Goal: Task Accomplishment & Management: Manage account settings

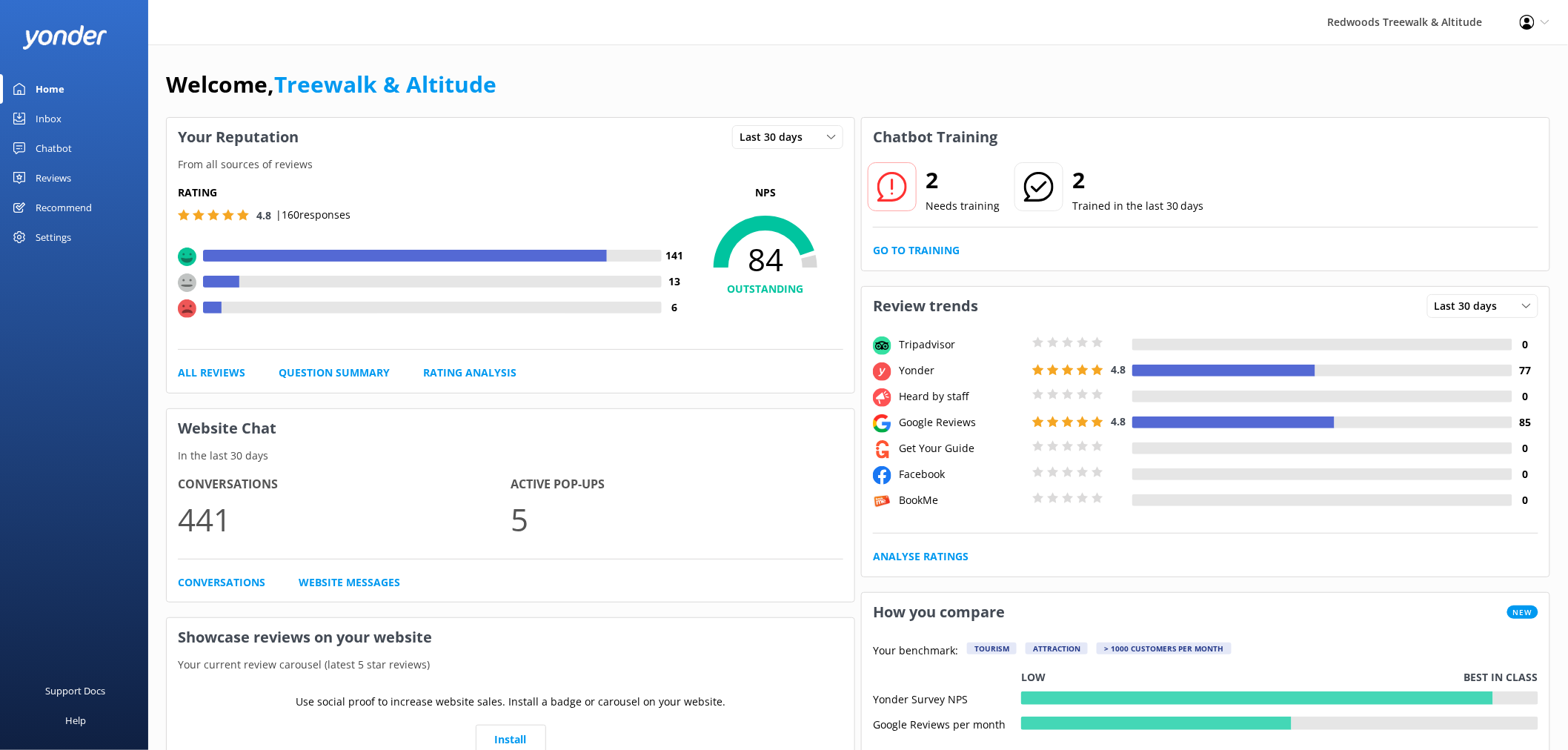
click at [916, 265] on div "2 Needs training 2 Trained in the last 30 days Go to Training" at bounding box center [1205, 213] width 688 height 114
click at [916, 258] on link "Go to Training" at bounding box center [916, 250] width 86 height 16
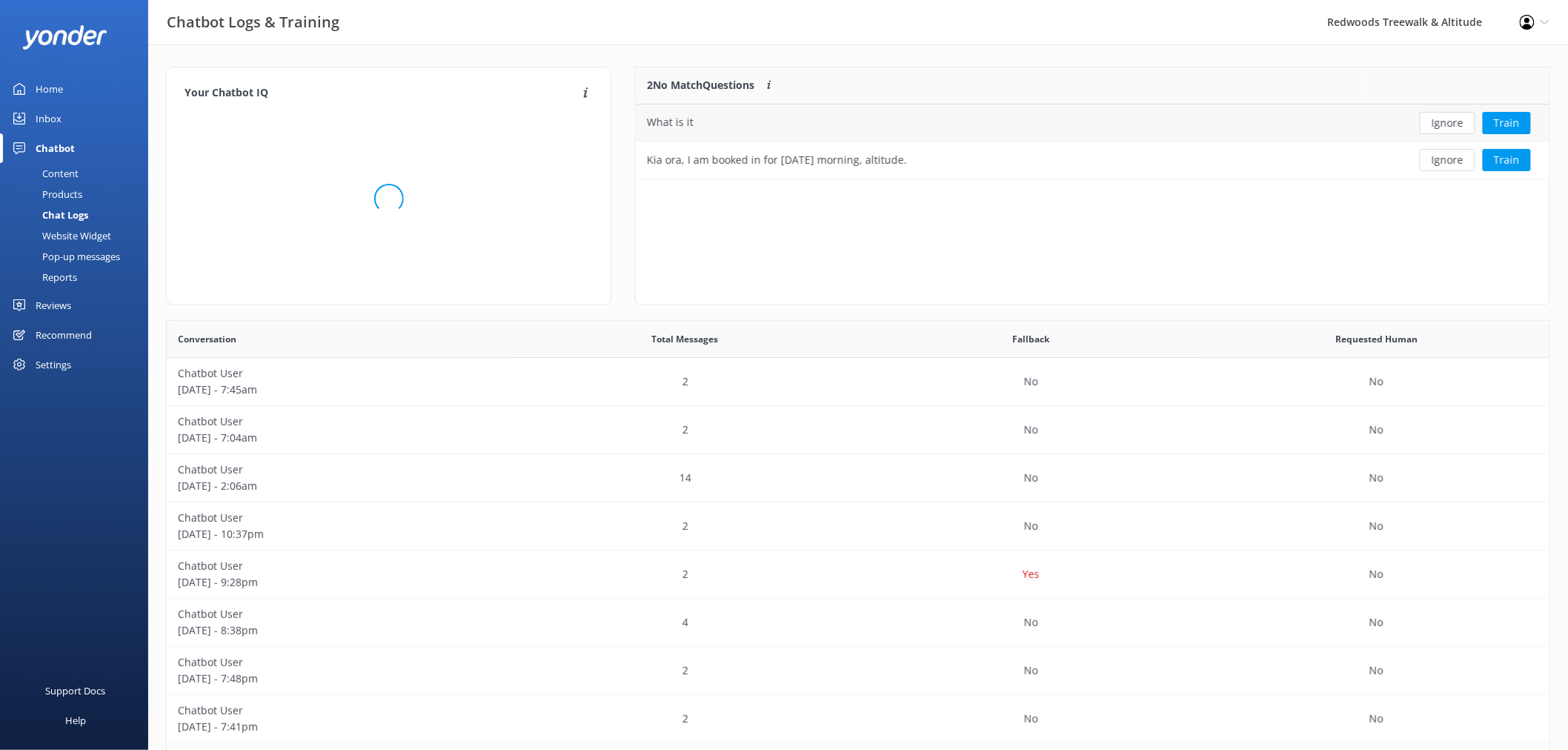
scroll to position [507, 1371]
click at [1451, 122] on button "Ignore" at bounding box center [1447, 124] width 56 height 23
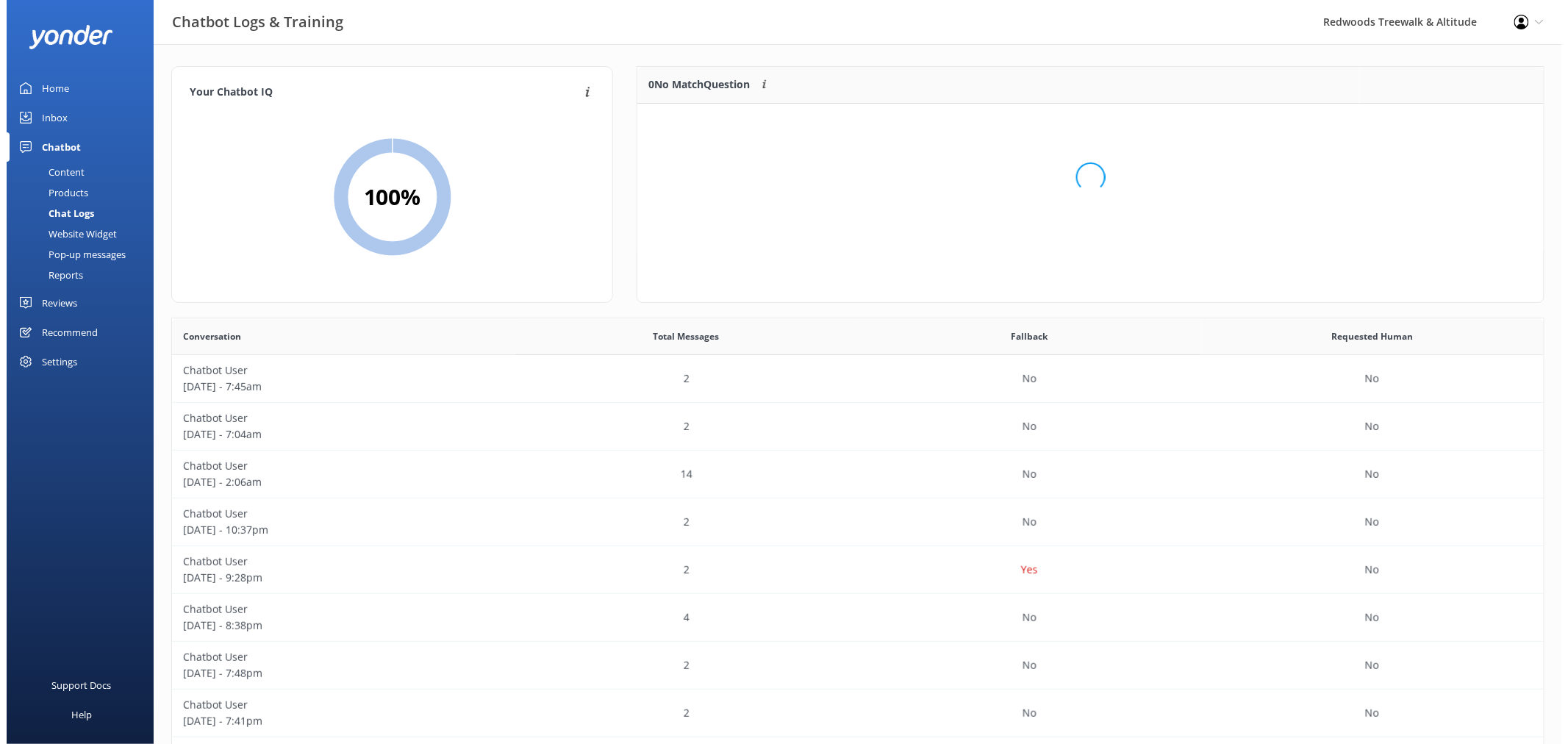
scroll to position [171, 893]
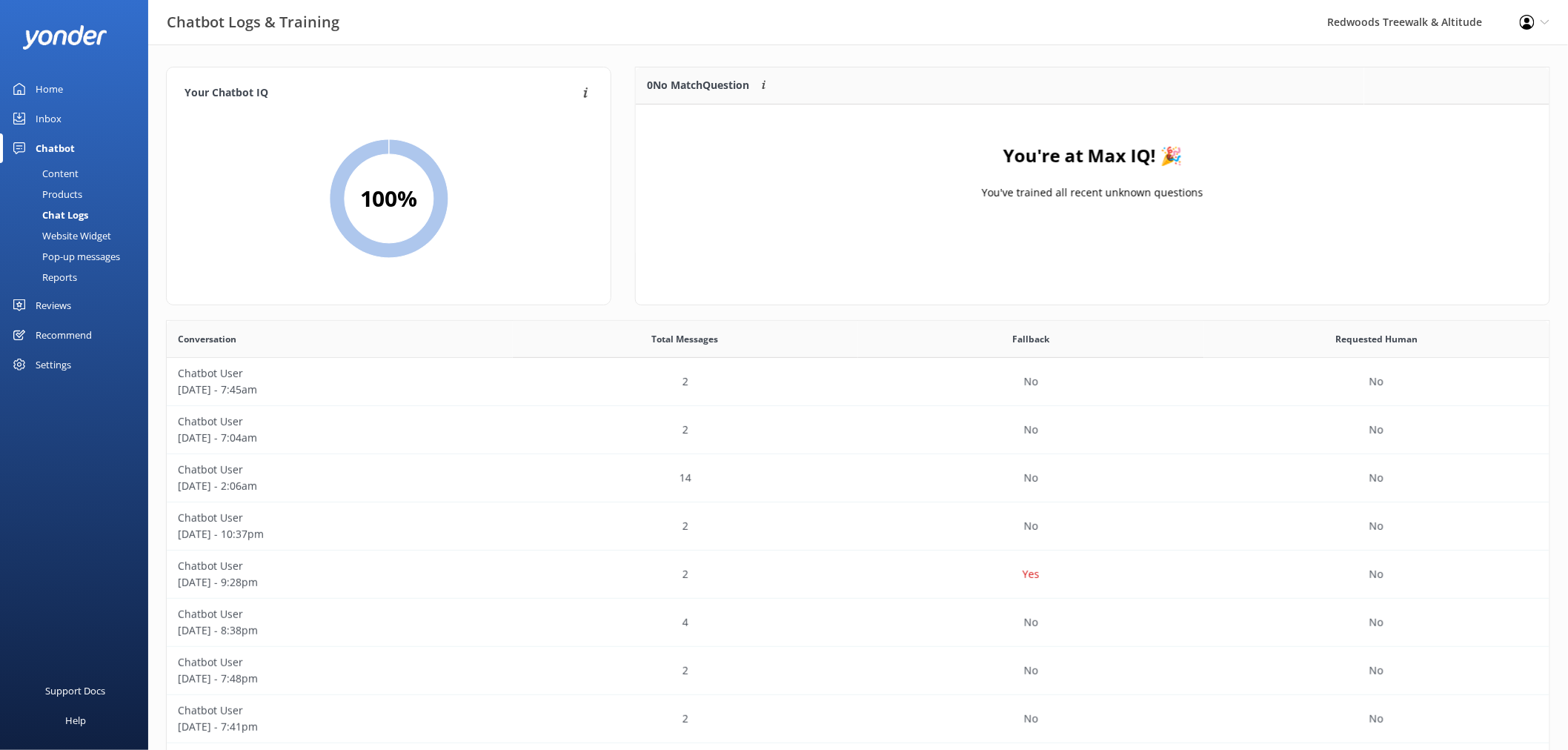
click at [52, 113] on div "Inbox" at bounding box center [48, 118] width 26 height 30
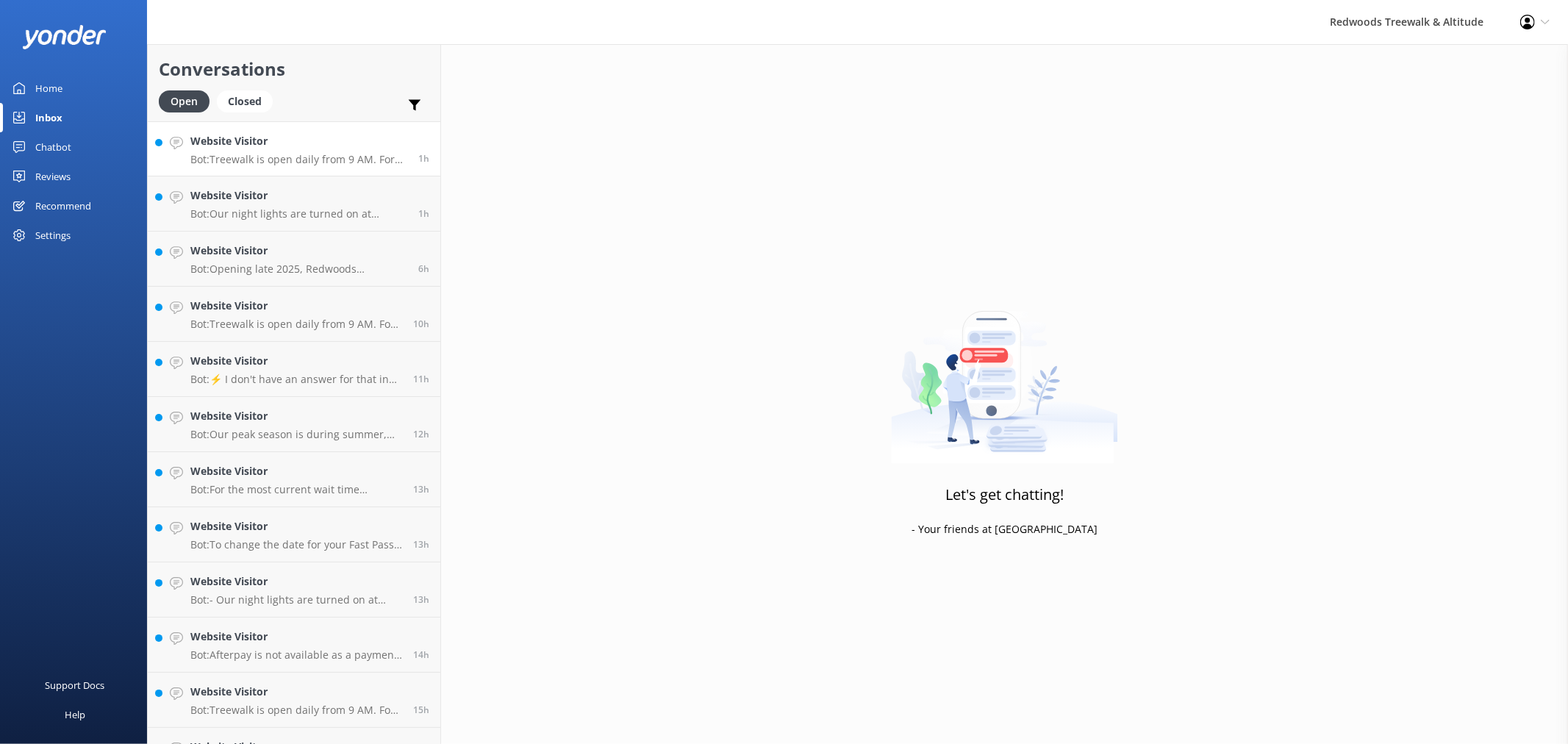
click at [307, 150] on div "Website Visitor Bot: Treewalk is open daily from 9 AM. For last ticket sold tim…" at bounding box center [299, 148] width 217 height 31
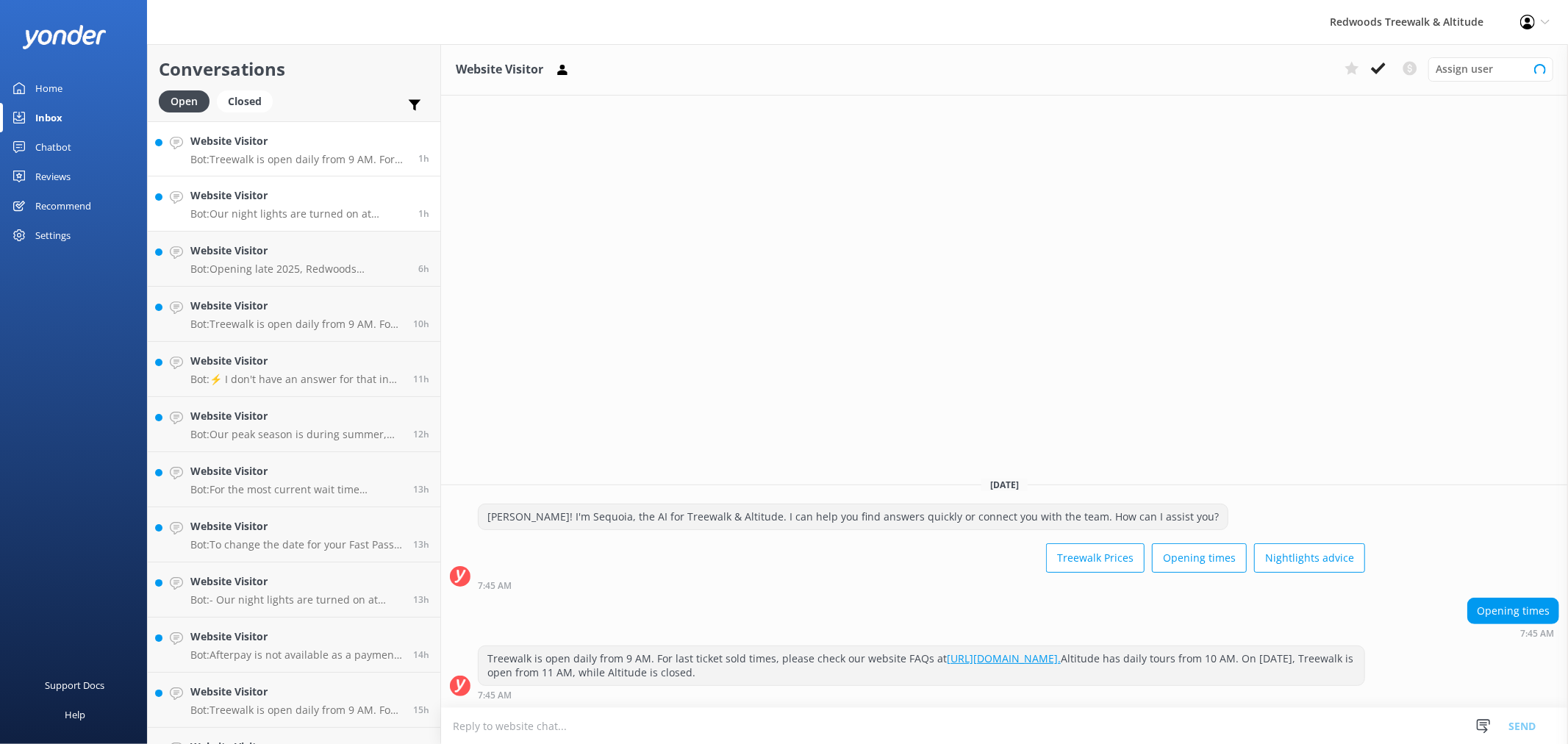
click at [276, 208] on p "Bot: Our night lights are turned on at sunset, and the night walk starts 20 min…" at bounding box center [299, 214] width 217 height 14
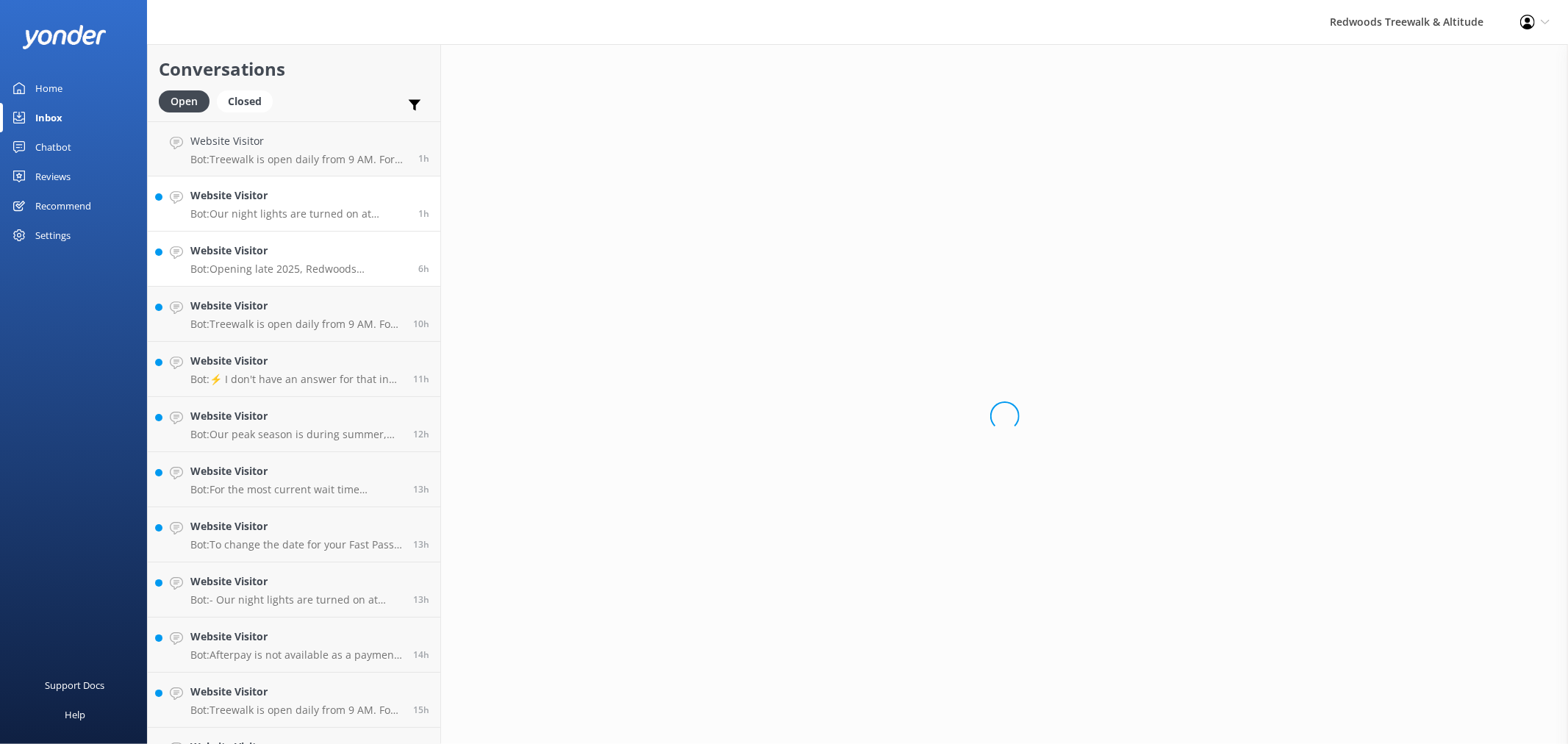
click at [272, 252] on h4 "Website Visitor" at bounding box center [299, 251] width 217 height 16
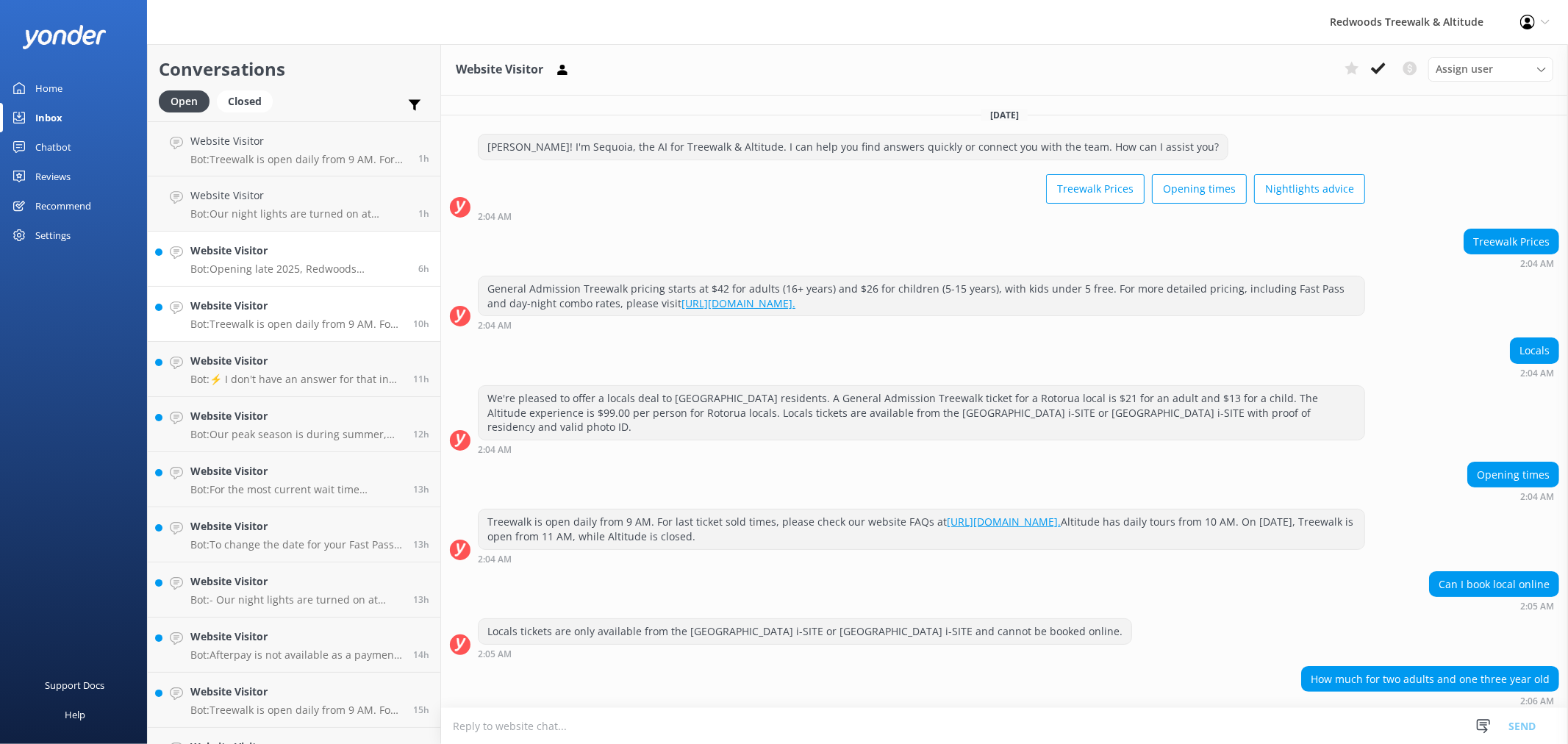
click at [267, 302] on h4 "Website Visitor" at bounding box center [296, 306] width 211 height 16
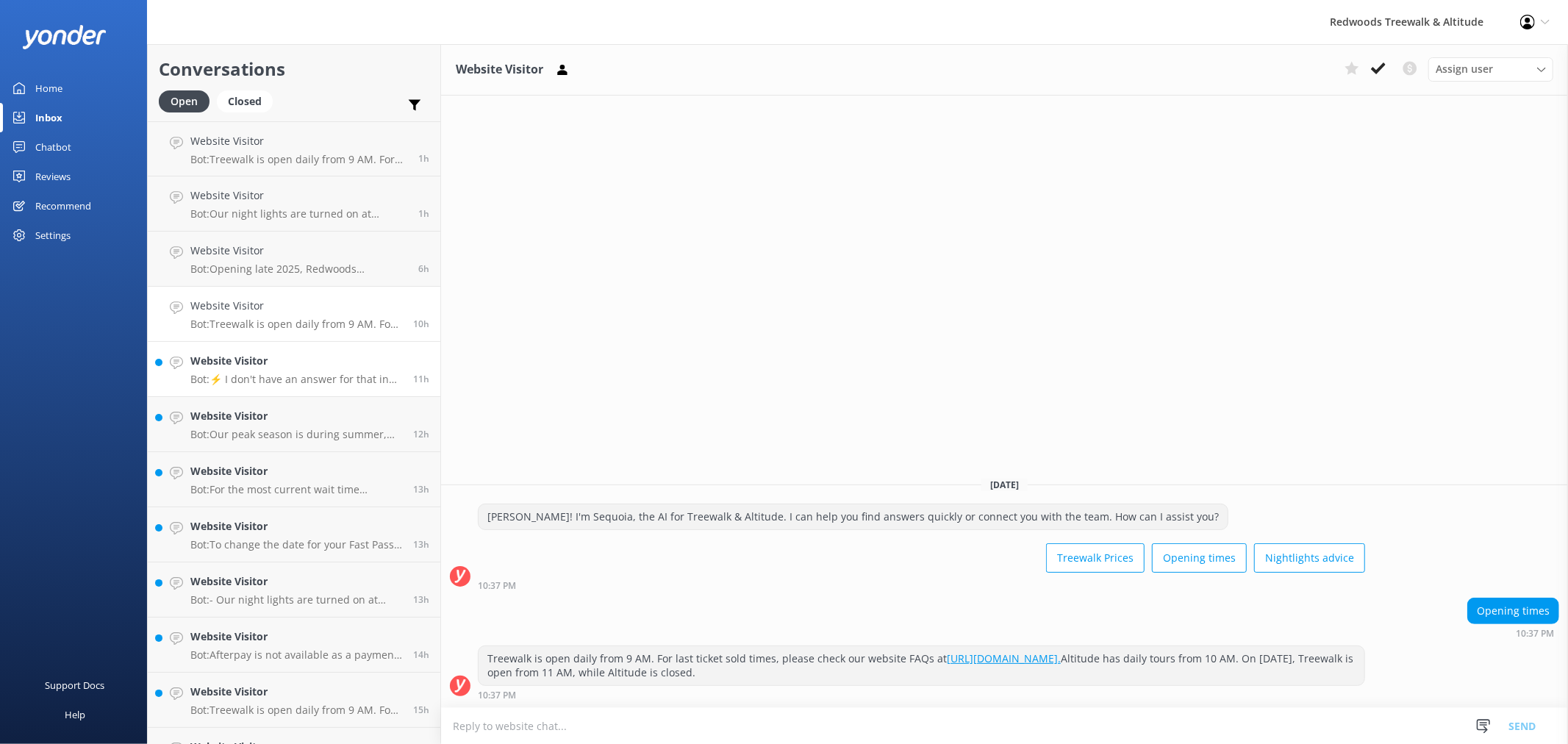
click at [264, 362] on h4 "Website Visitor" at bounding box center [296, 361] width 211 height 16
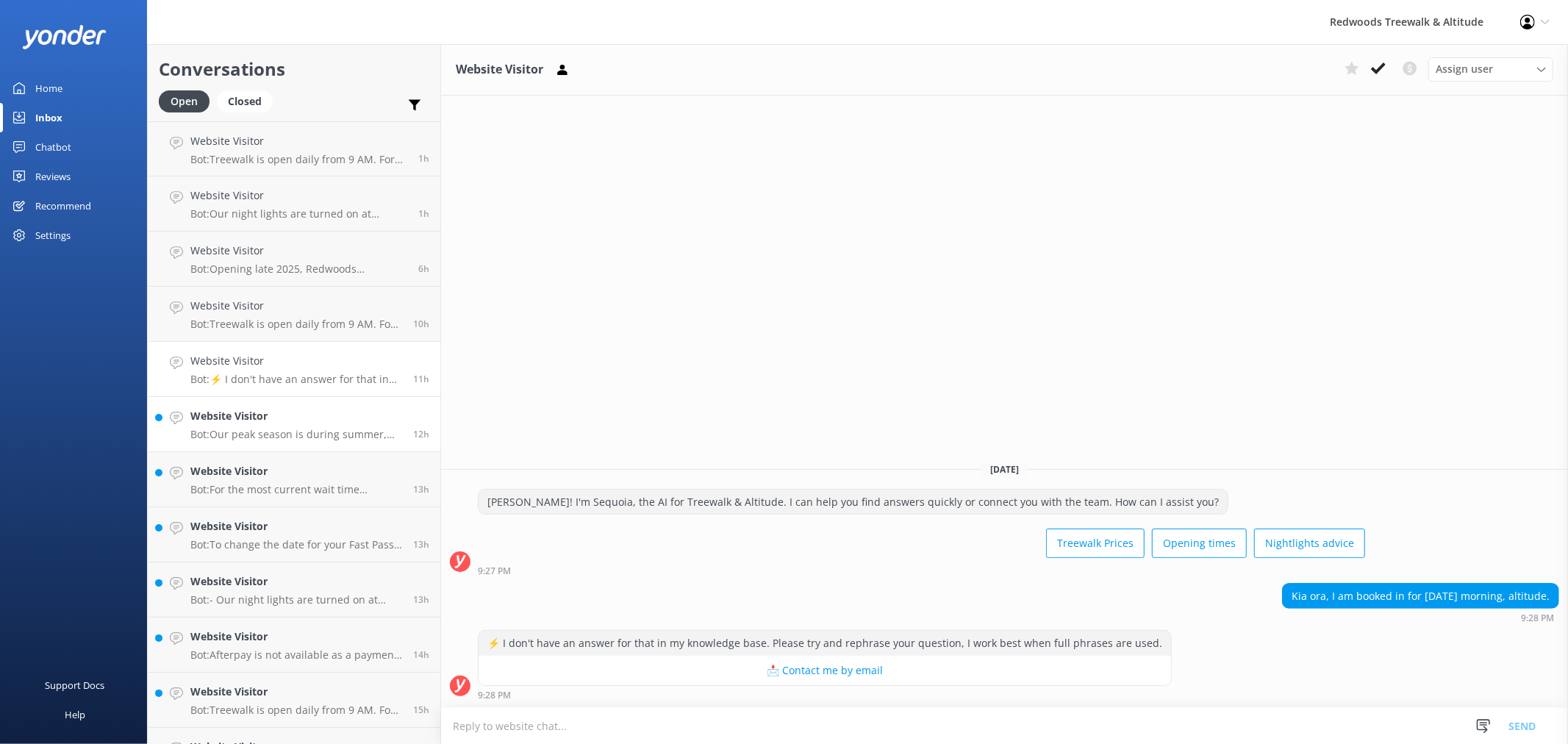
click at [276, 432] on p "Bot: Our peak season is during summer, public/school holidays, and weekends, pa…" at bounding box center [296, 434] width 211 height 14
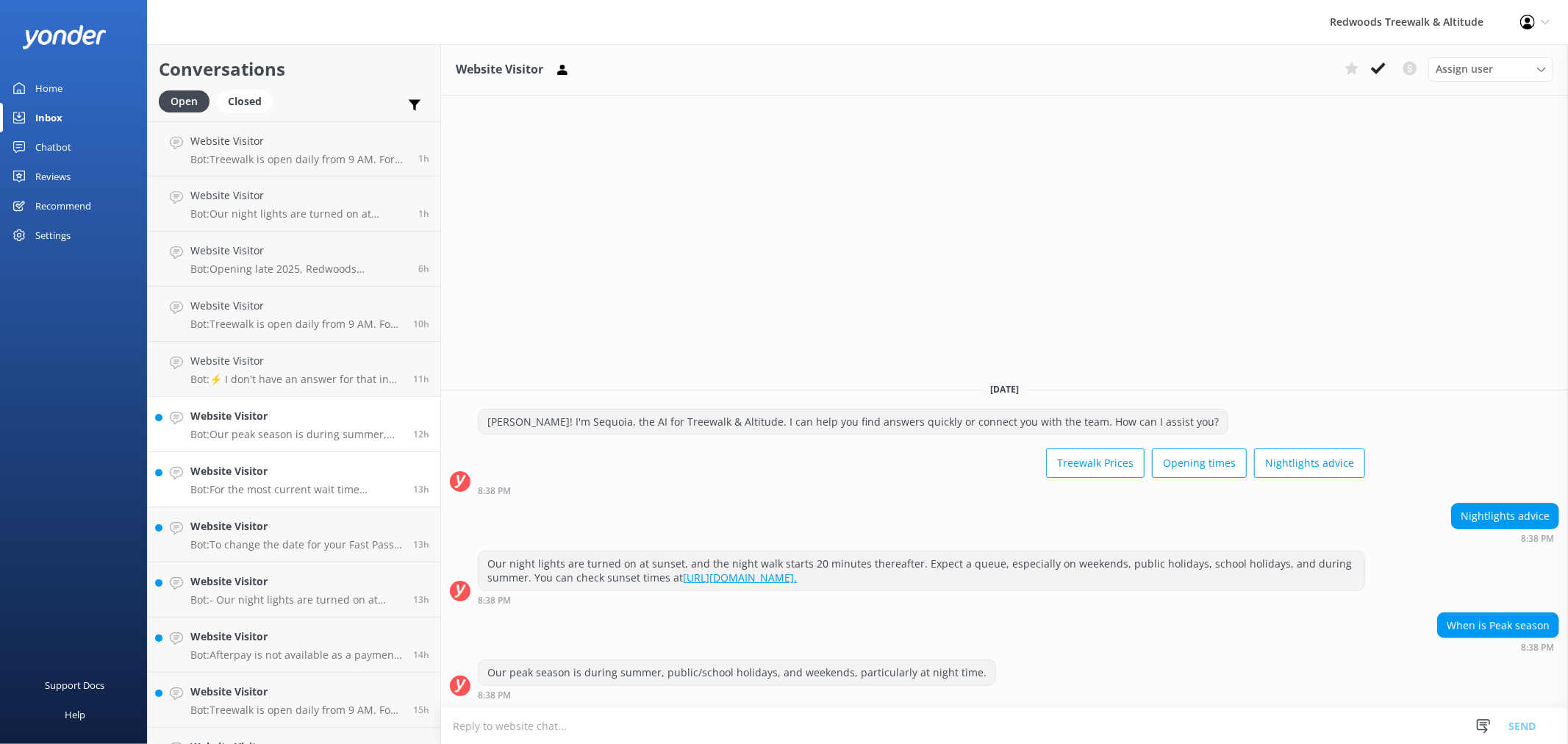
click at [267, 465] on h4 "Website Visitor" at bounding box center [296, 471] width 211 height 16
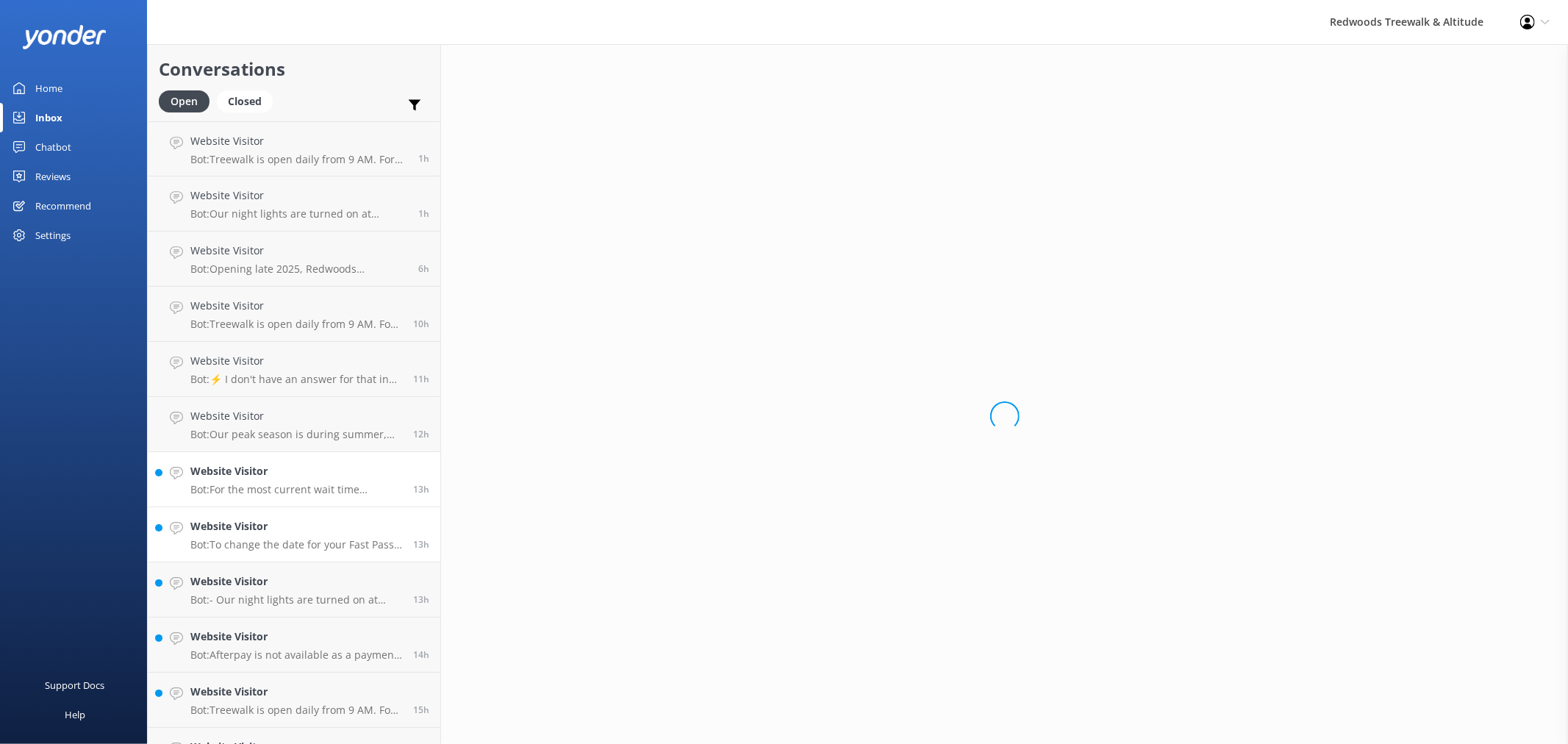
click at [255, 526] on h4 "Website Visitor" at bounding box center [296, 526] width 211 height 16
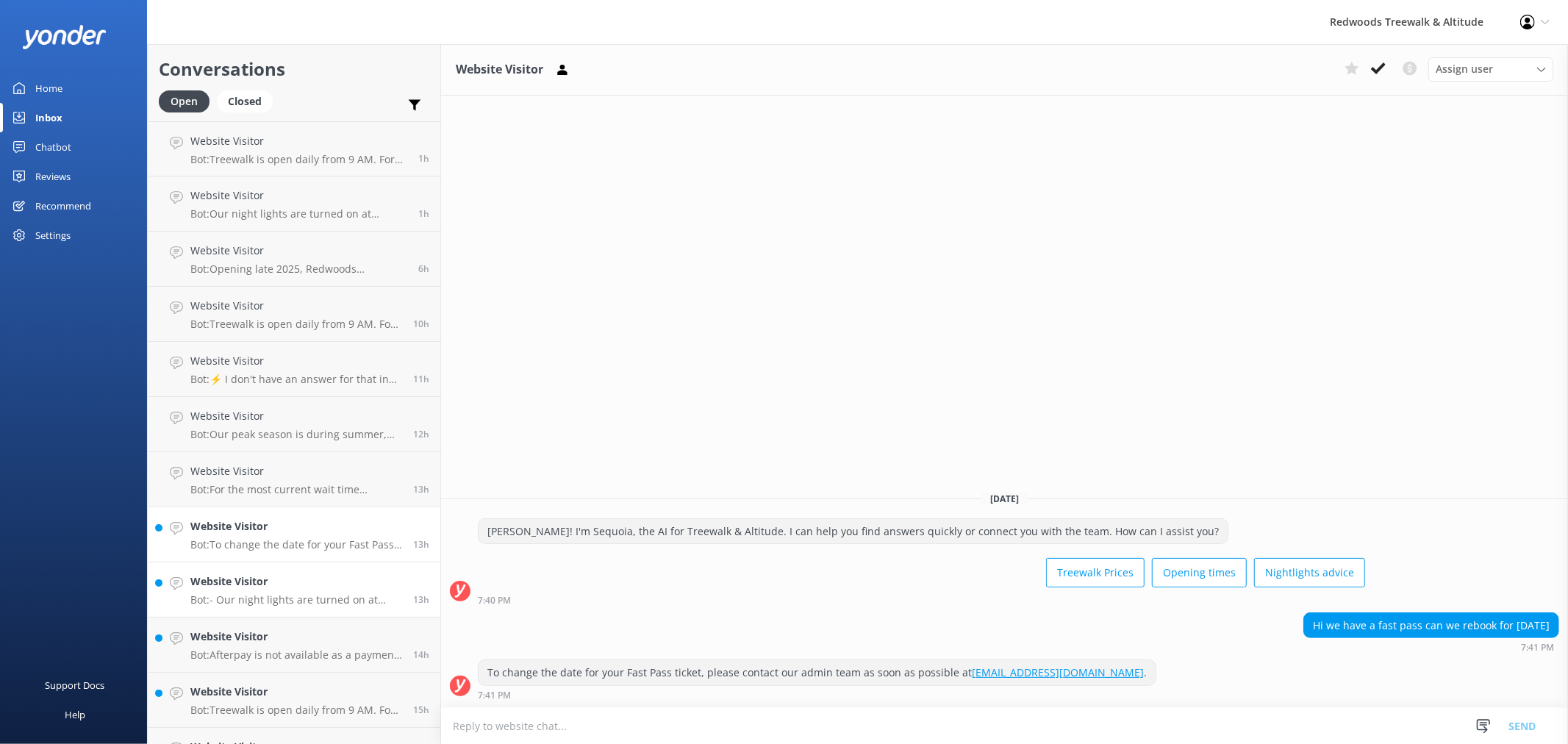
click at [246, 576] on h4 "Website Visitor" at bounding box center [296, 581] width 211 height 16
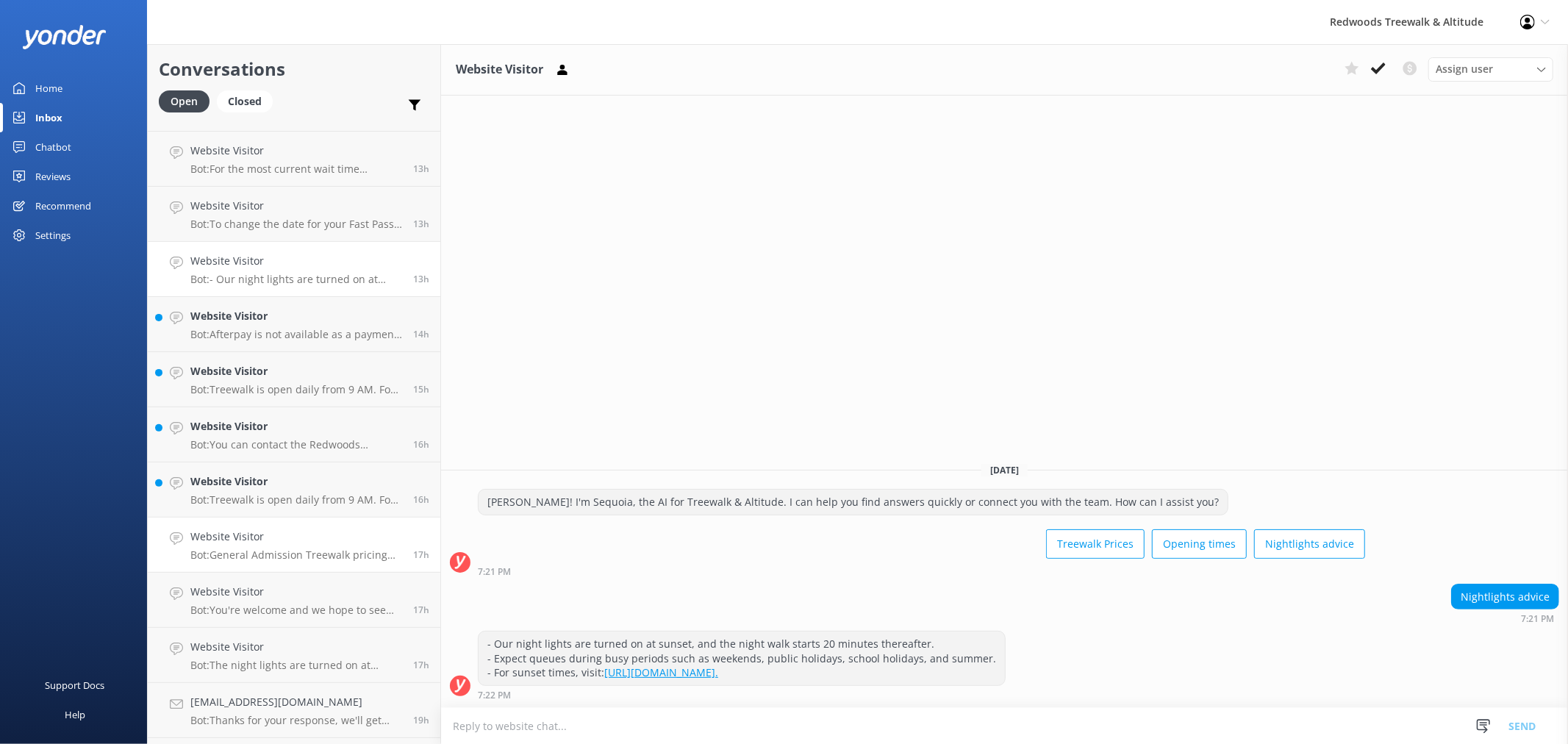
scroll to position [326, 0]
click at [261, 507] on link "Website Visitor Bot: Treewalk is open daily from 9 AM. For last ticket sold tim…" at bounding box center [293, 484] width 292 height 55
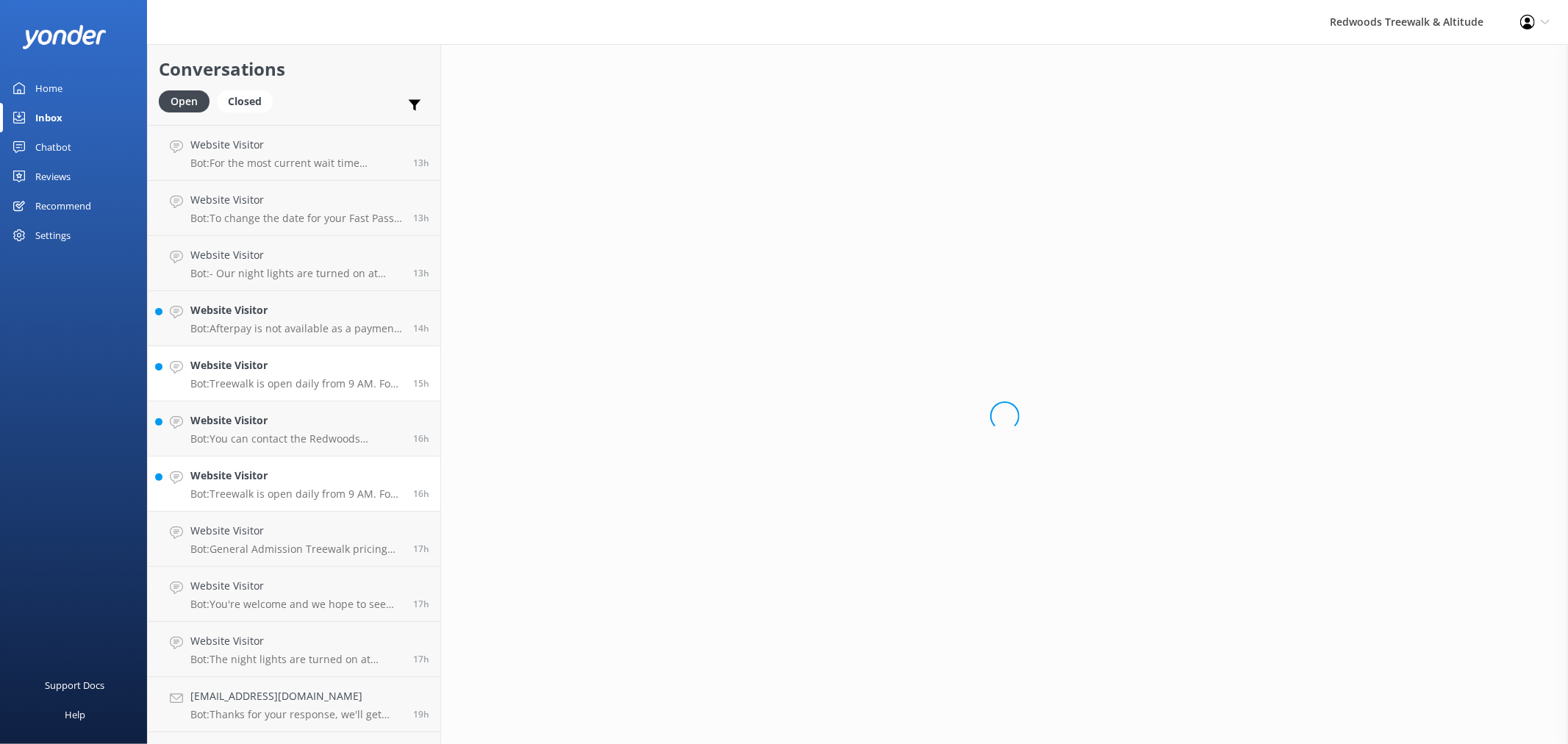
drag, startPoint x: 255, startPoint y: 444, endPoint x: 255, endPoint y: 399, distance: 45.0
click at [255, 443] on p "Bot: You can contact the Redwoods Treewalk & Altitude team by calling [PHONE_NU…" at bounding box center [296, 439] width 211 height 14
click at [255, 379] on p "Bot: Treewalk is open daily from 9 AM. For last ticket sold times, please check…" at bounding box center [296, 384] width 211 height 14
click at [255, 322] on p "Bot: Afterpay is not available as a payment option." at bounding box center [296, 328] width 211 height 14
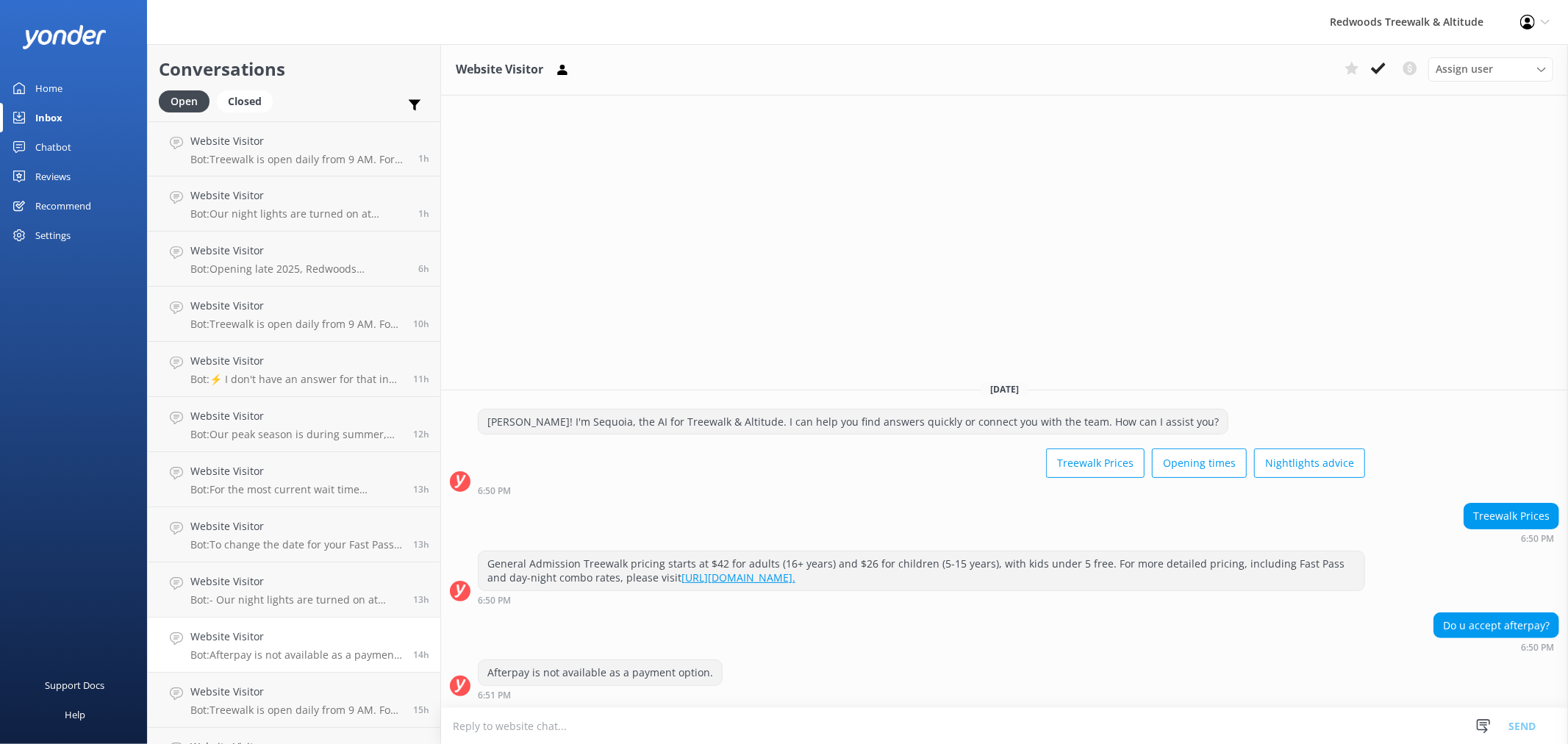
click at [47, 82] on div "Home" at bounding box center [49, 88] width 27 height 30
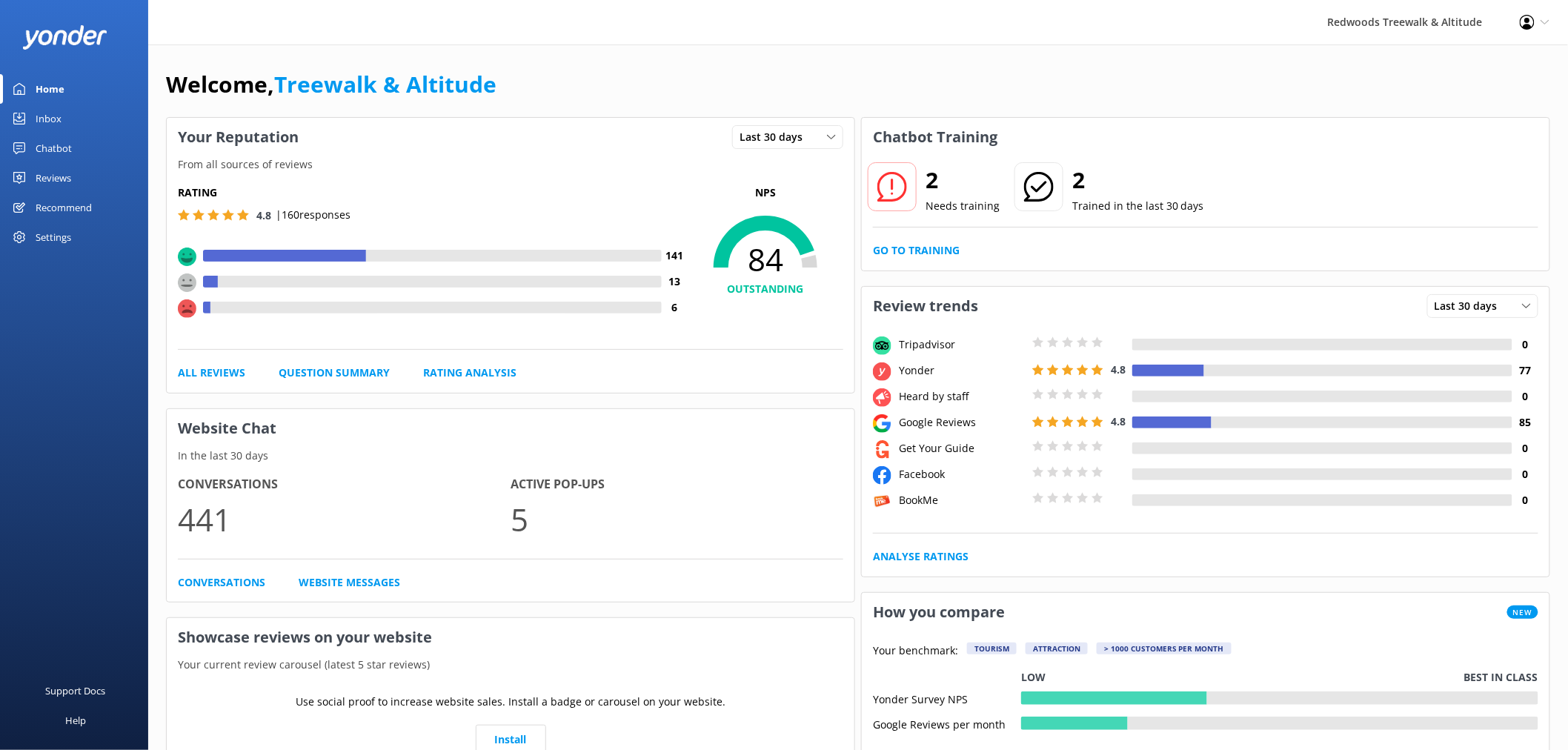
click at [57, 174] on div "Reviews" at bounding box center [53, 178] width 36 height 30
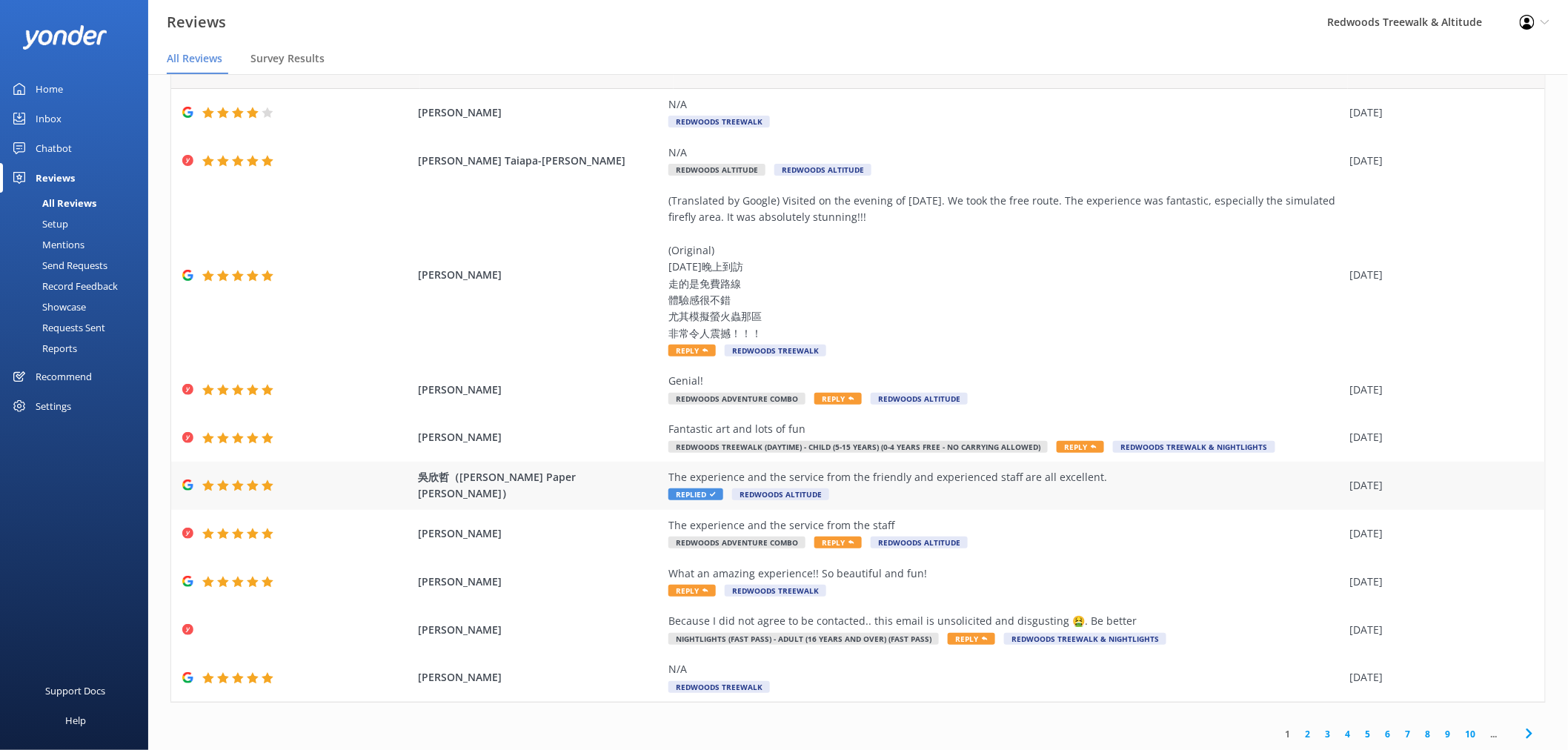
scroll to position [30, 0]
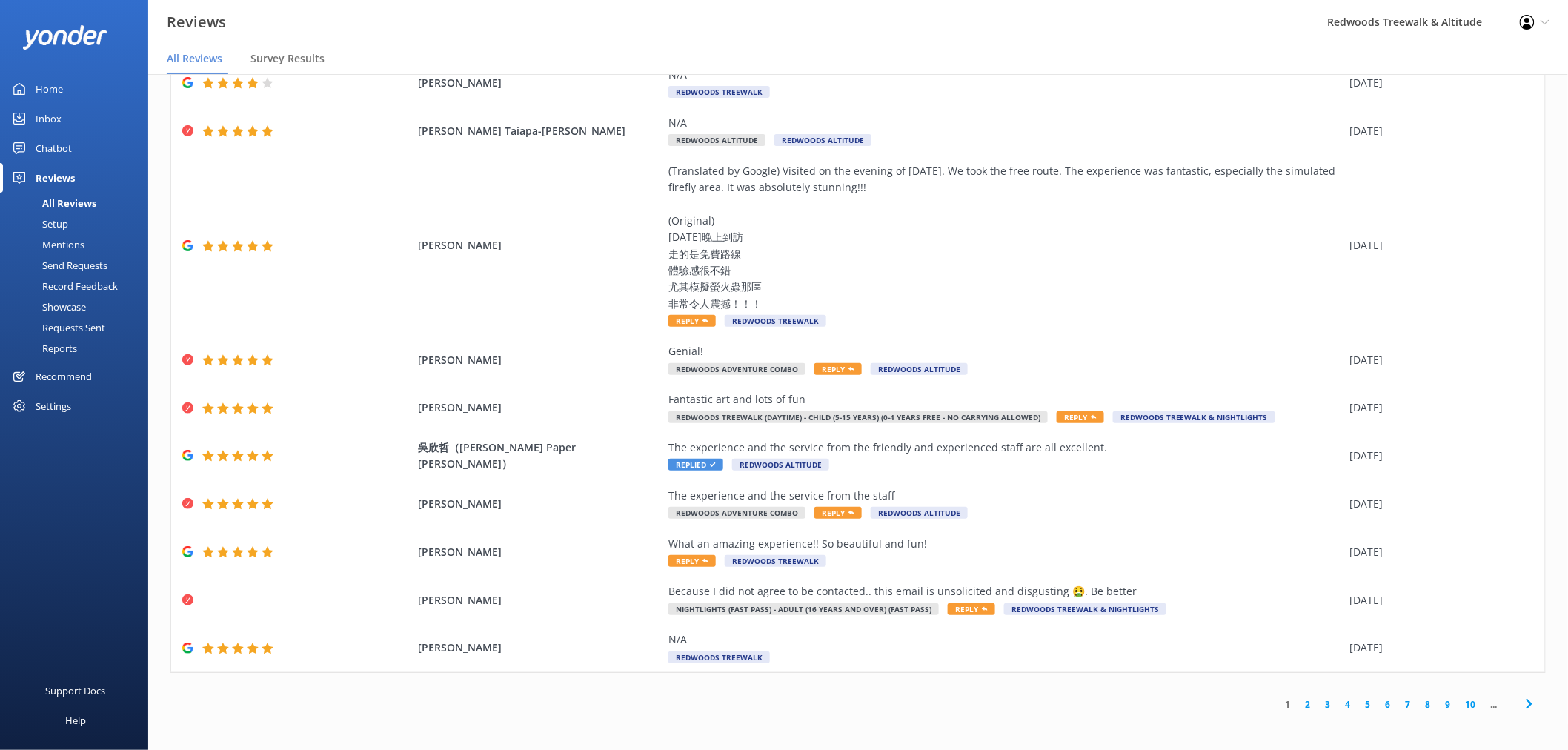
click at [1302, 706] on link "2" at bounding box center [1308, 704] width 20 height 14
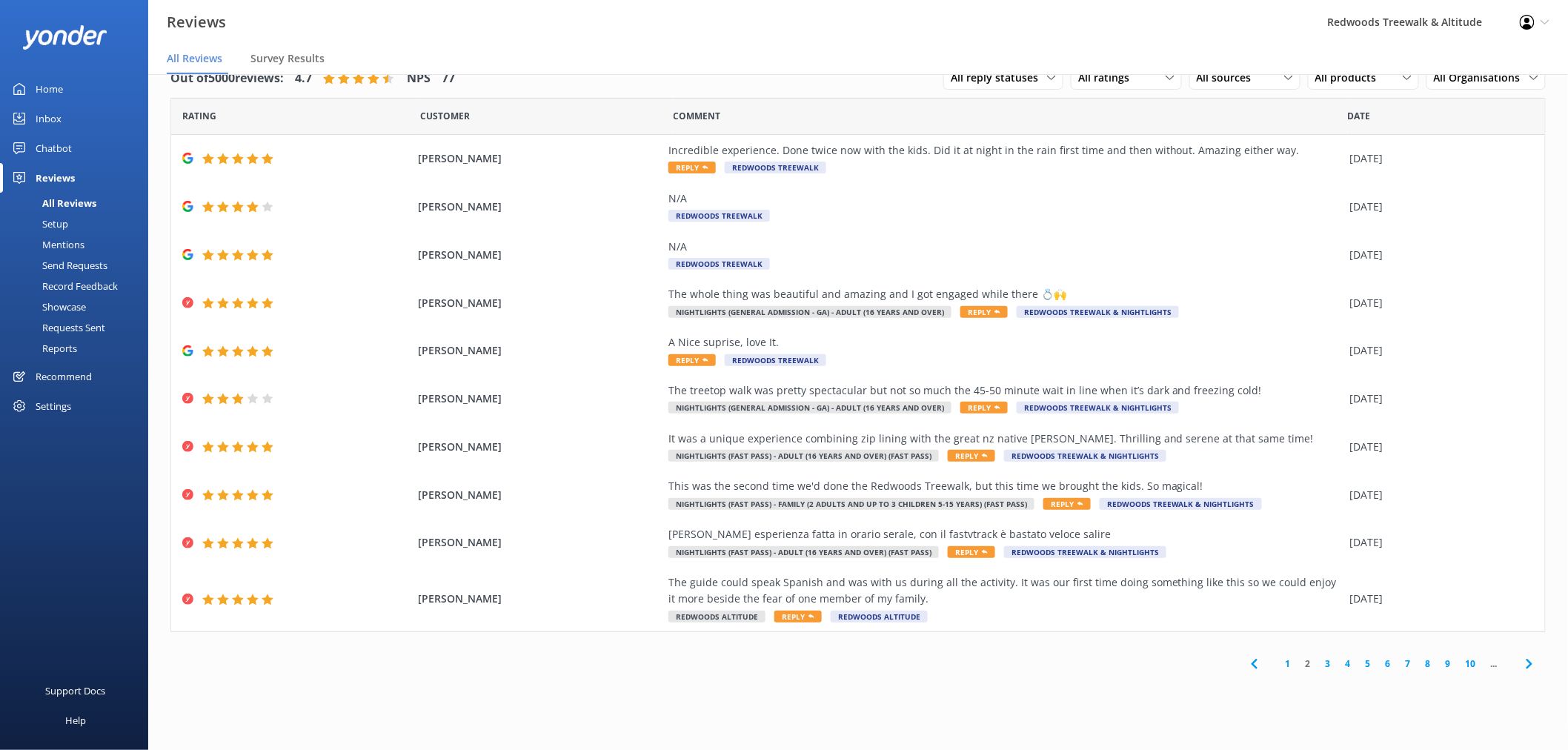
click at [109, 86] on link "Home" at bounding box center [74, 89] width 149 height 30
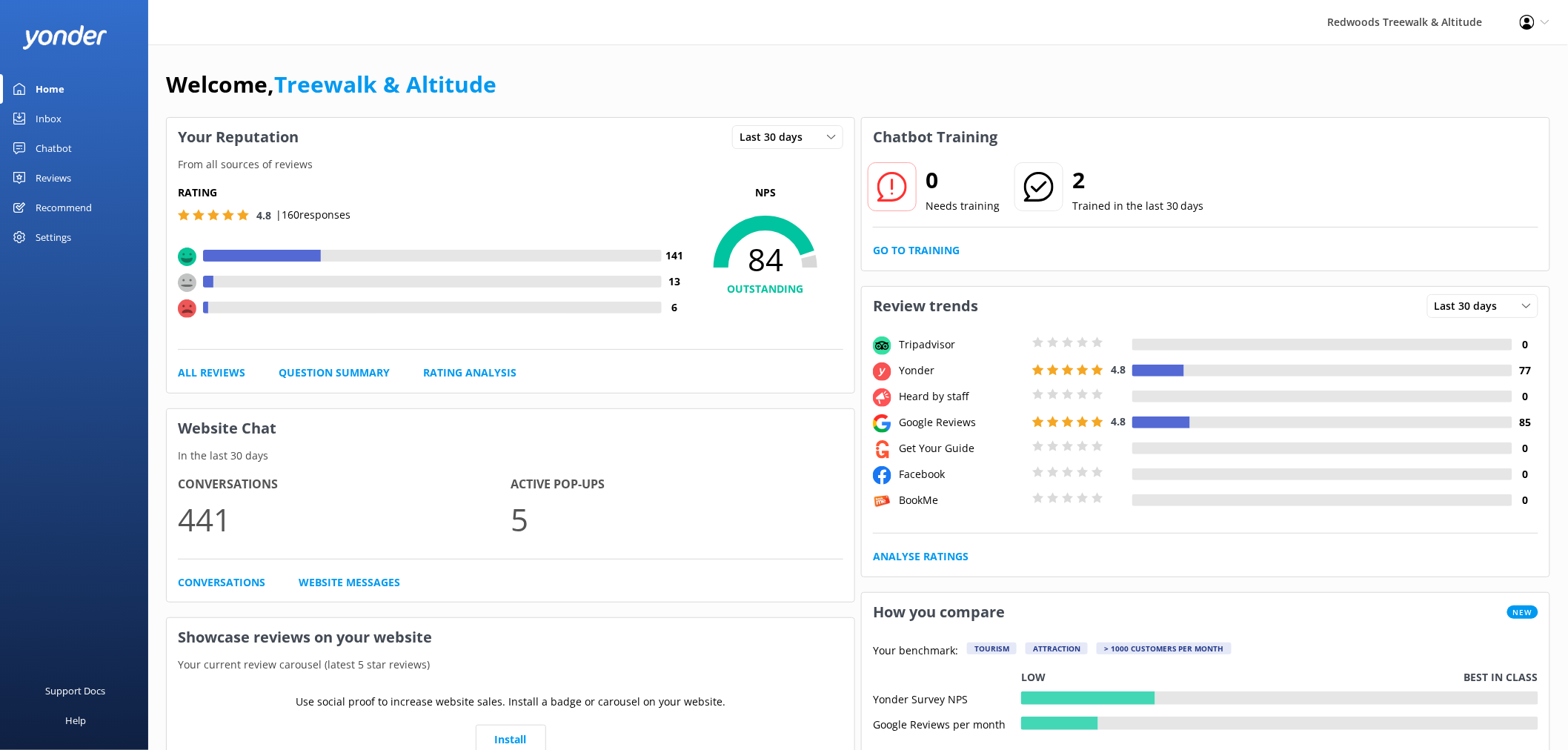
click at [76, 124] on link "Inbox" at bounding box center [74, 118] width 149 height 30
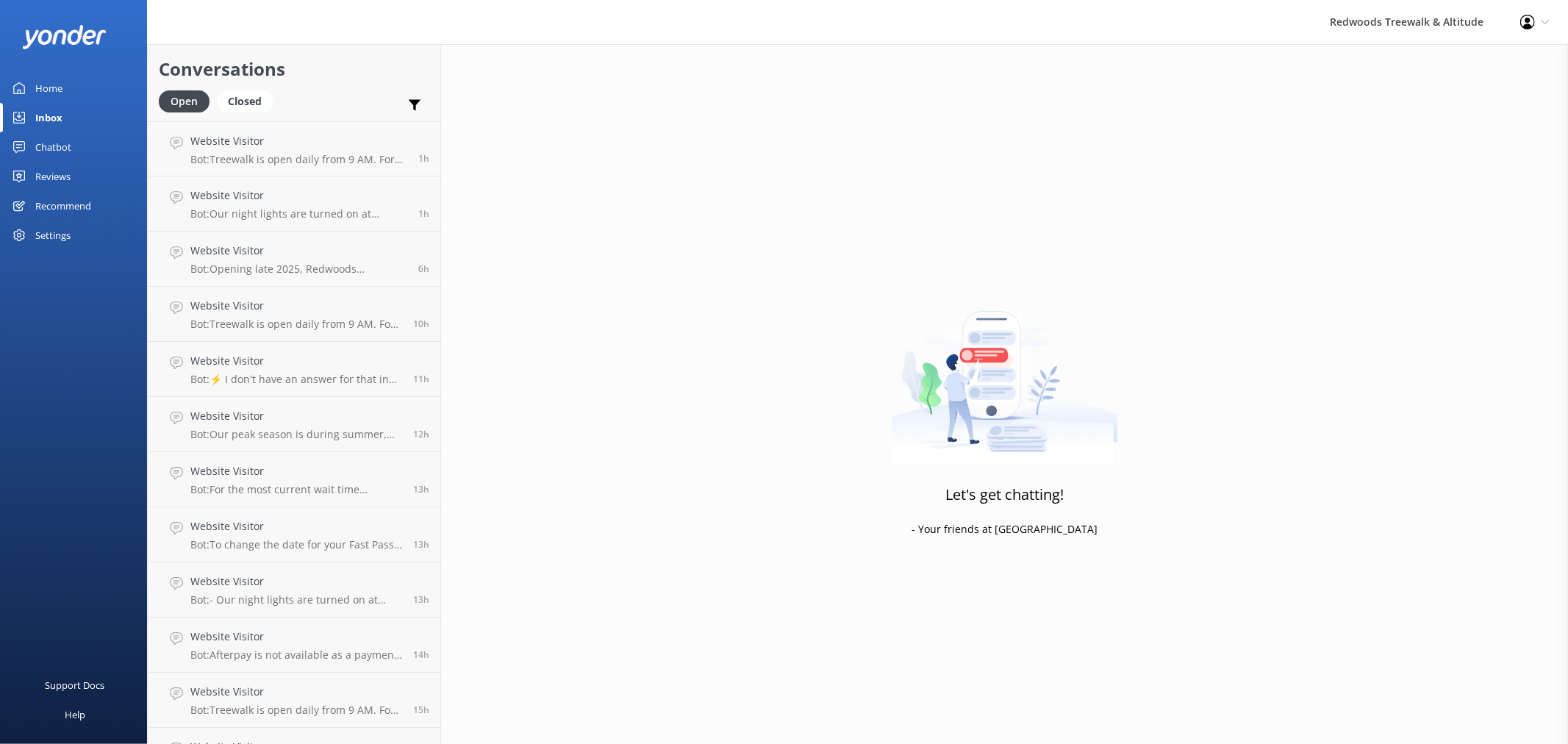
click at [69, 179] on div "Reviews" at bounding box center [53, 176] width 35 height 30
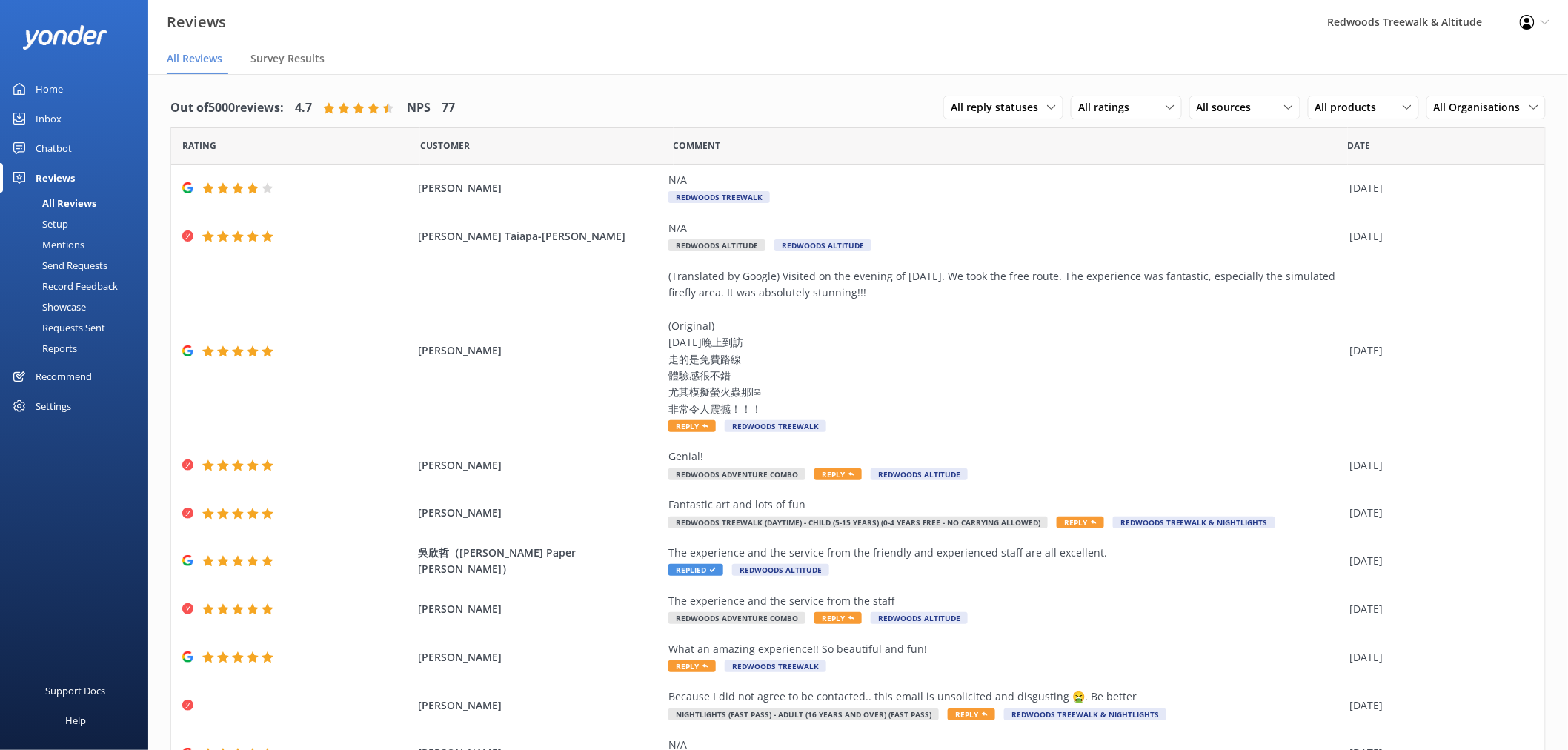
click at [94, 126] on link "Inbox" at bounding box center [74, 118] width 149 height 30
